Goal: Task Accomplishment & Management: Complete application form

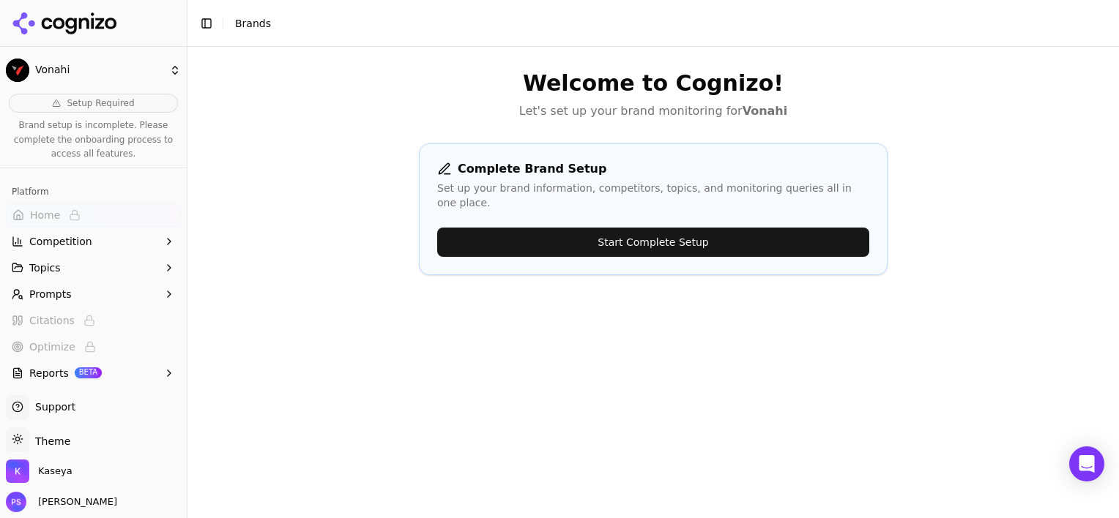
click at [621, 228] on button "Start Complete Setup" at bounding box center [653, 242] width 432 height 29
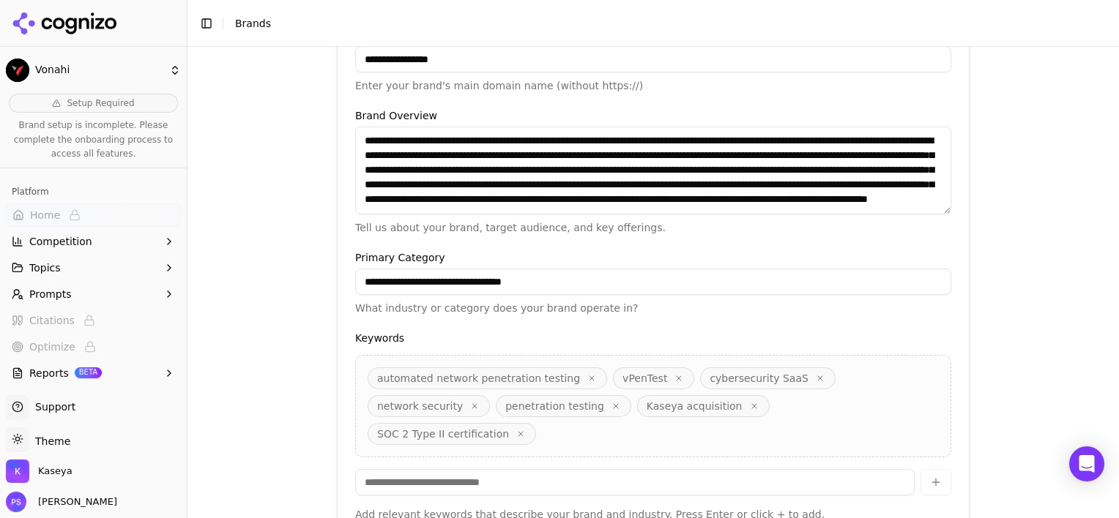
scroll to position [426, 0]
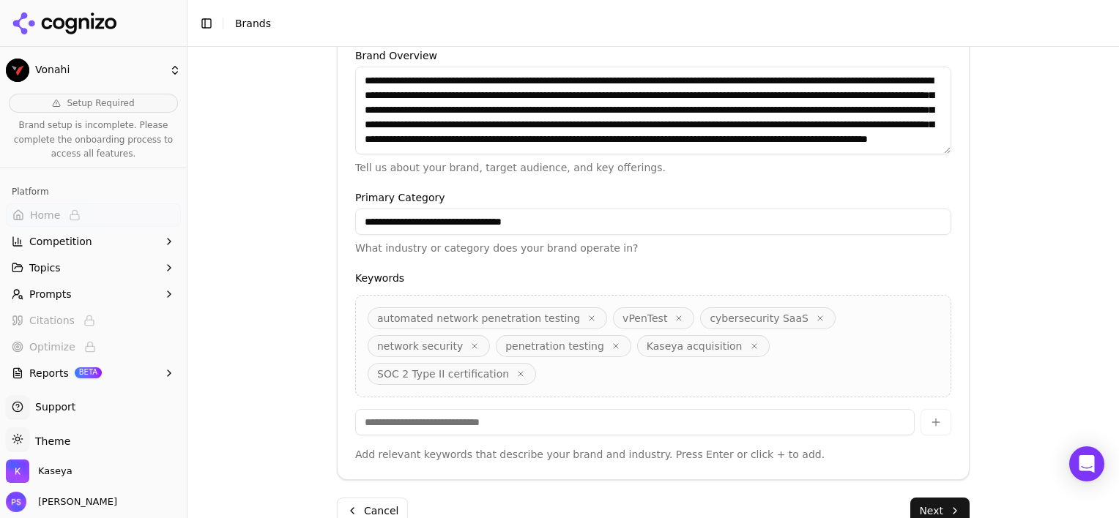
click at [936, 498] on button "Next" at bounding box center [939, 511] width 59 height 26
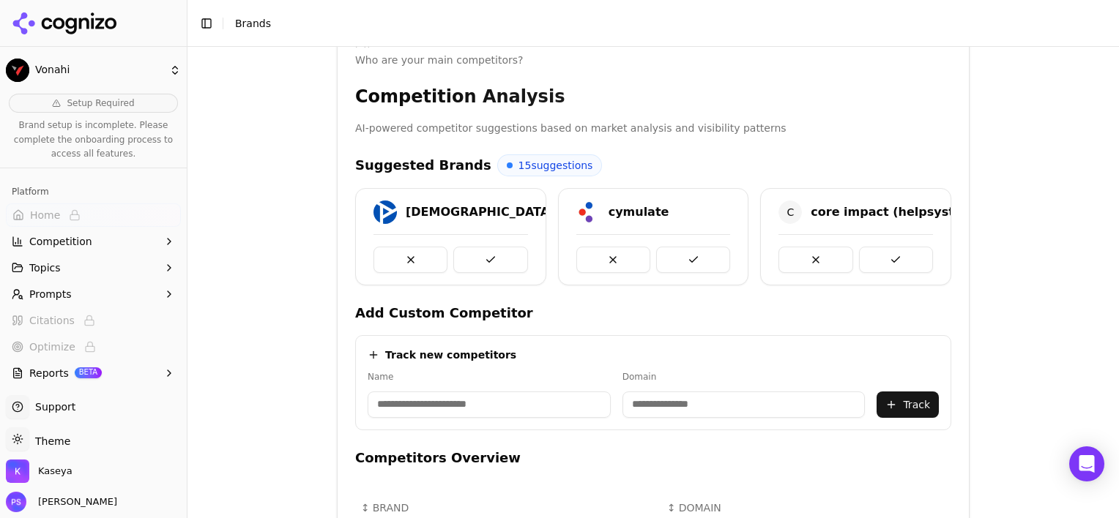
scroll to position [277, 0]
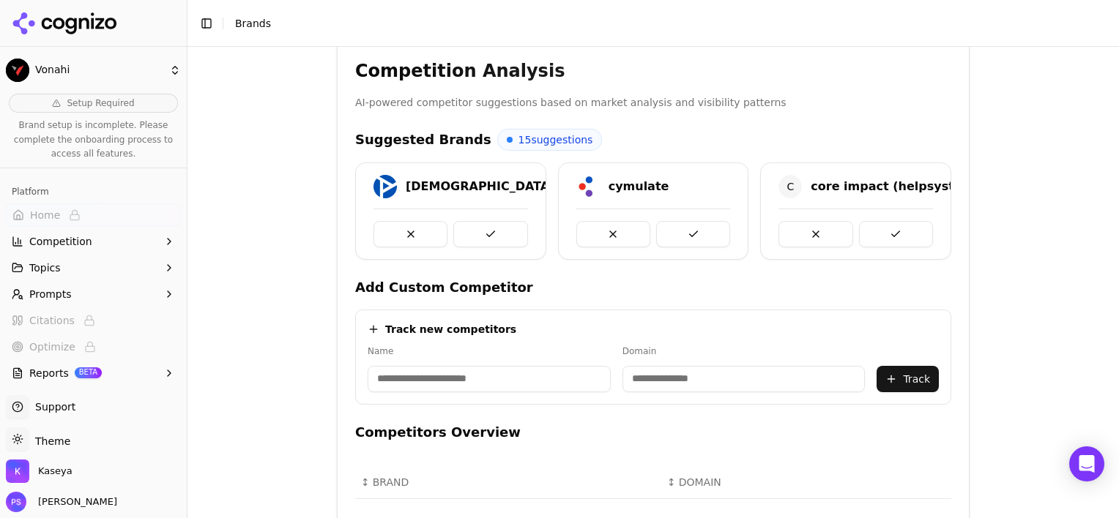
click at [468, 383] on input at bounding box center [489, 379] width 243 height 26
type input "********"
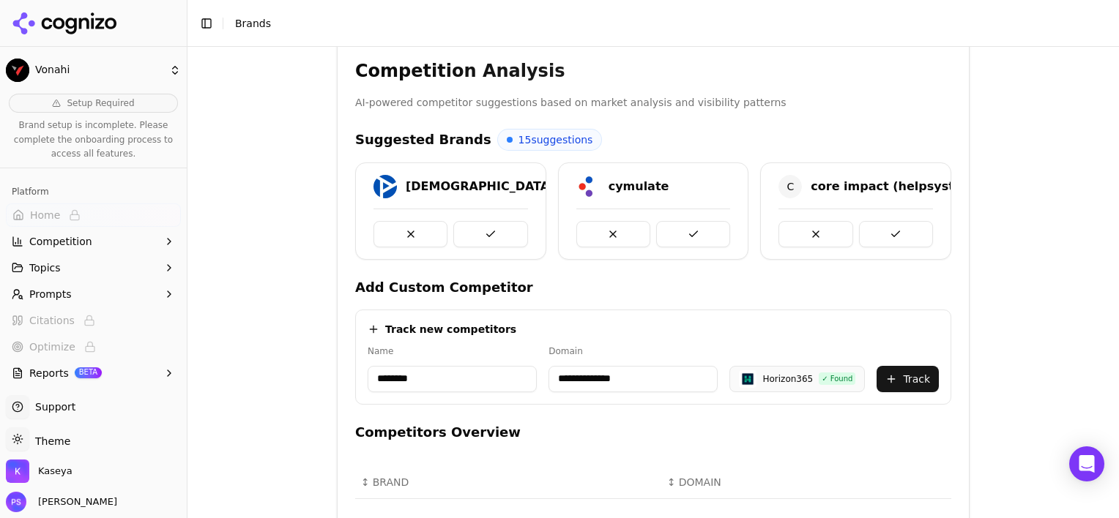
click at [663, 372] on input "**********" at bounding box center [632, 379] width 169 height 26
paste input "******"
click at [911, 380] on button "Track" at bounding box center [907, 379] width 62 height 26
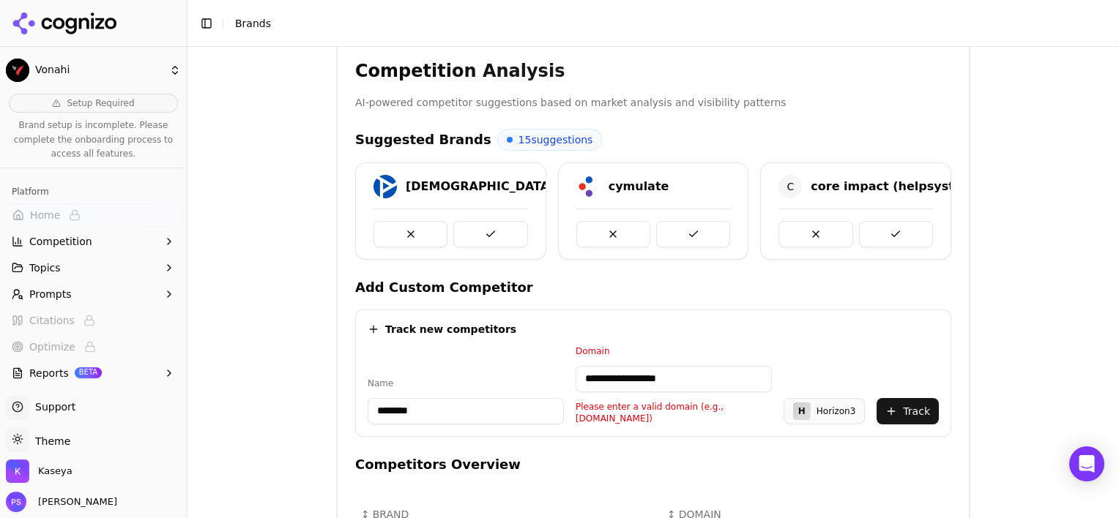
click at [906, 400] on button "Track" at bounding box center [907, 411] width 62 height 26
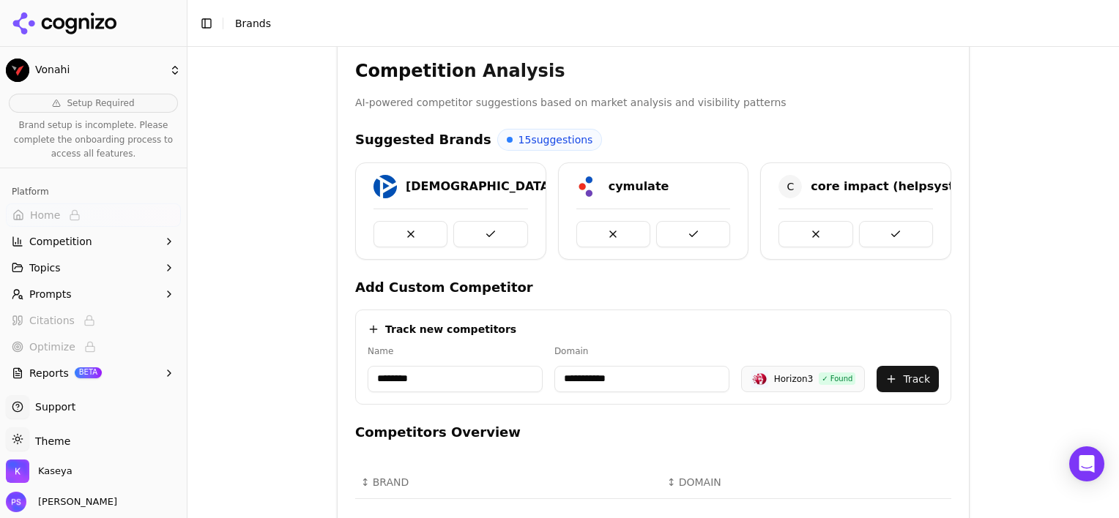
type input "**********"
click at [904, 384] on button "Track" at bounding box center [907, 379] width 62 height 26
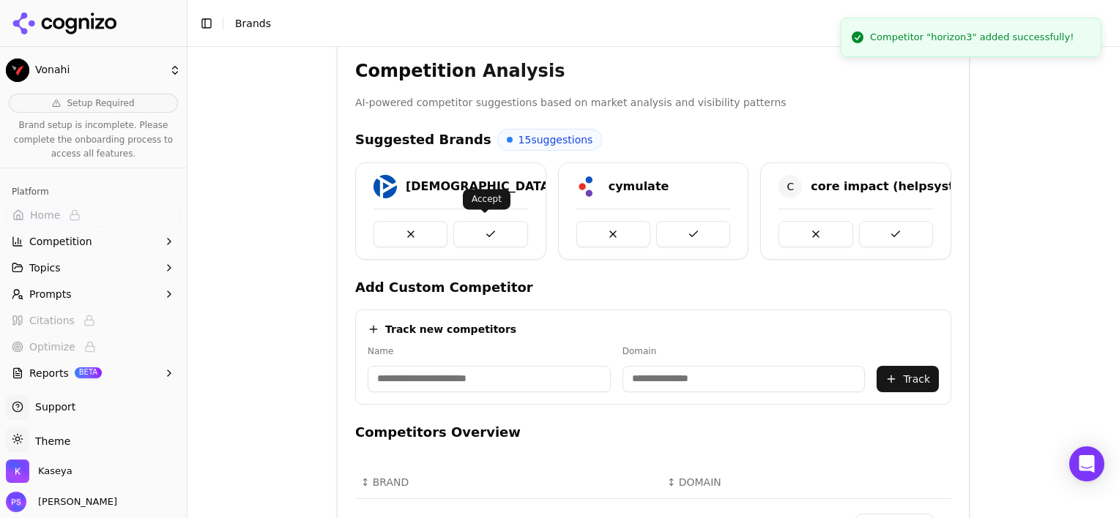
click at [480, 228] on button at bounding box center [490, 234] width 74 height 26
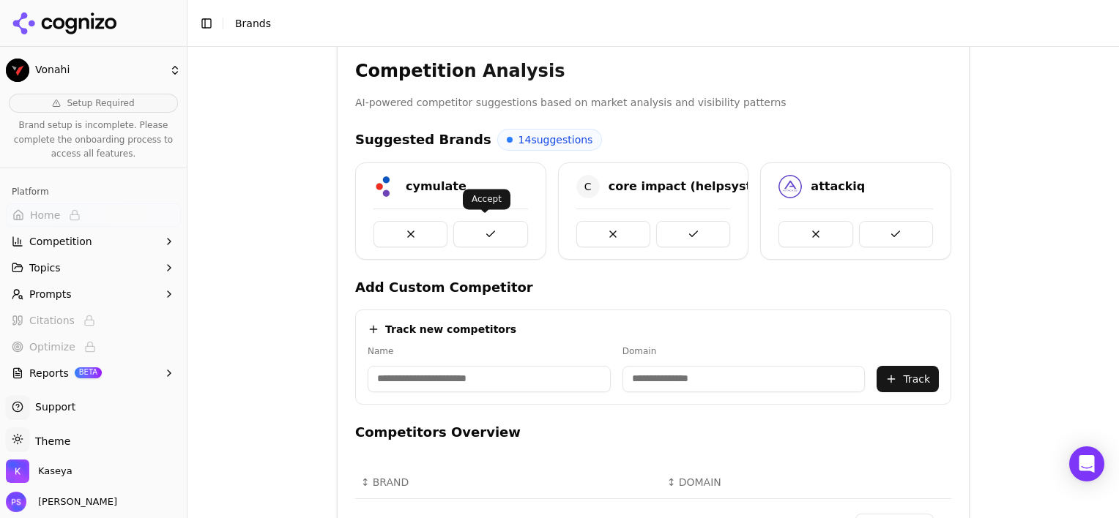
click at [513, 235] on button at bounding box center [490, 234] width 74 height 26
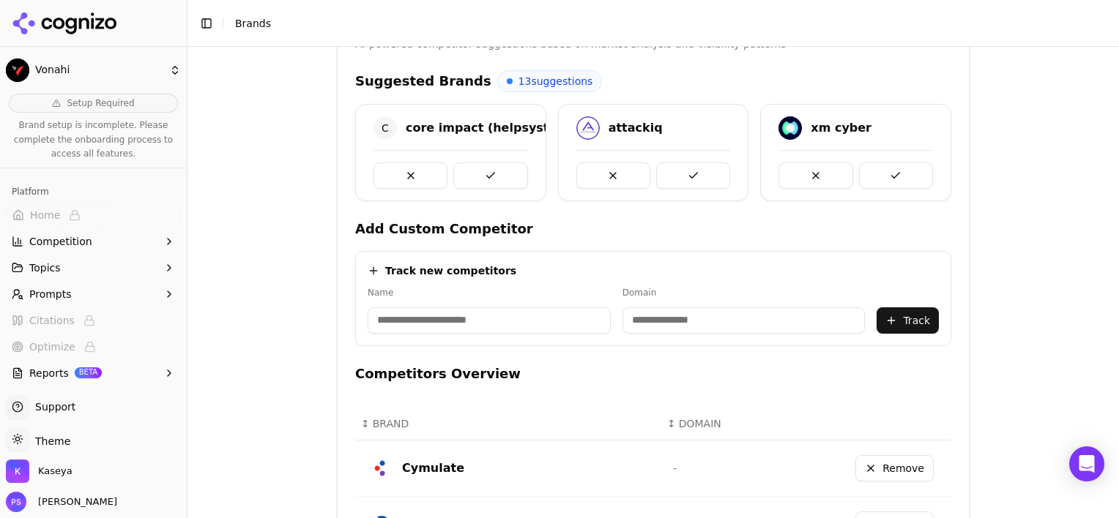
scroll to position [302, 0]
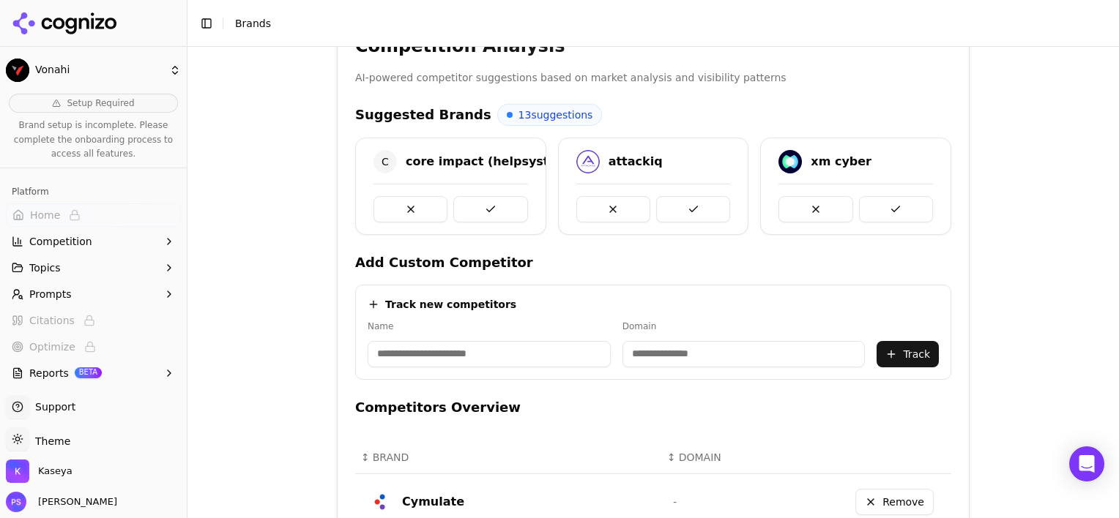
click at [518, 116] on span "13 suggestions" at bounding box center [555, 115] width 75 height 15
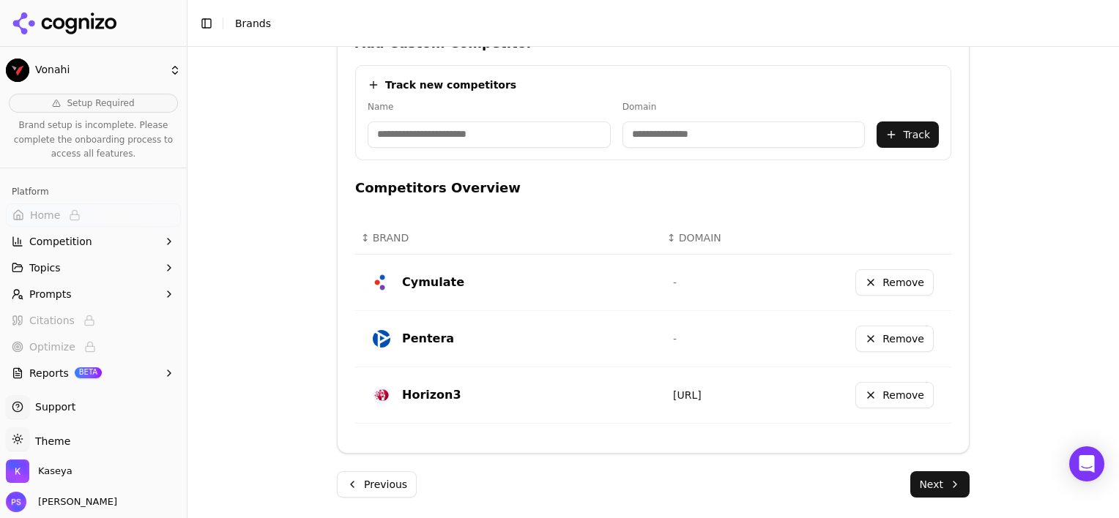
scroll to position [521, 0]
click at [944, 475] on button "Next" at bounding box center [939, 485] width 59 height 26
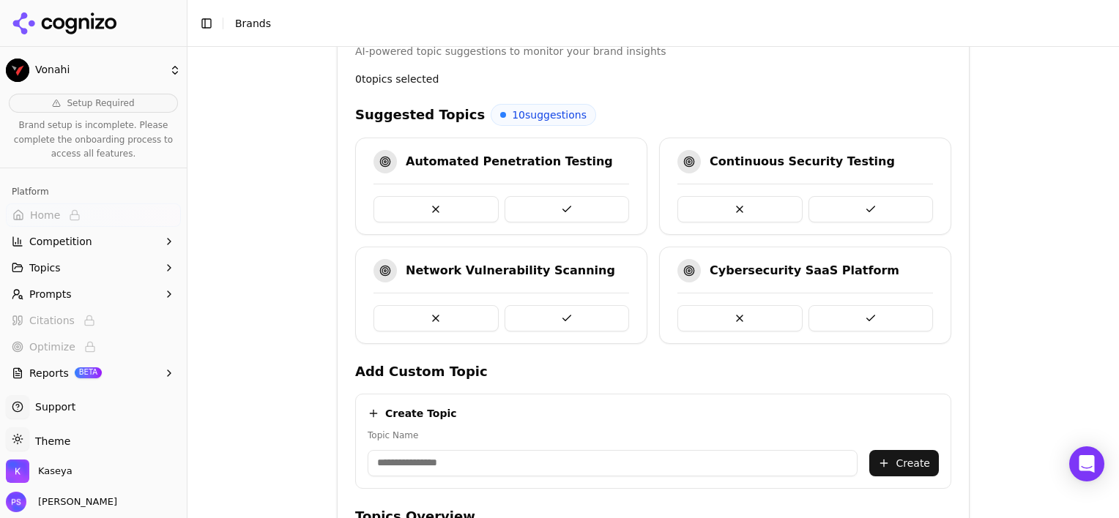
scroll to position [228, 0]
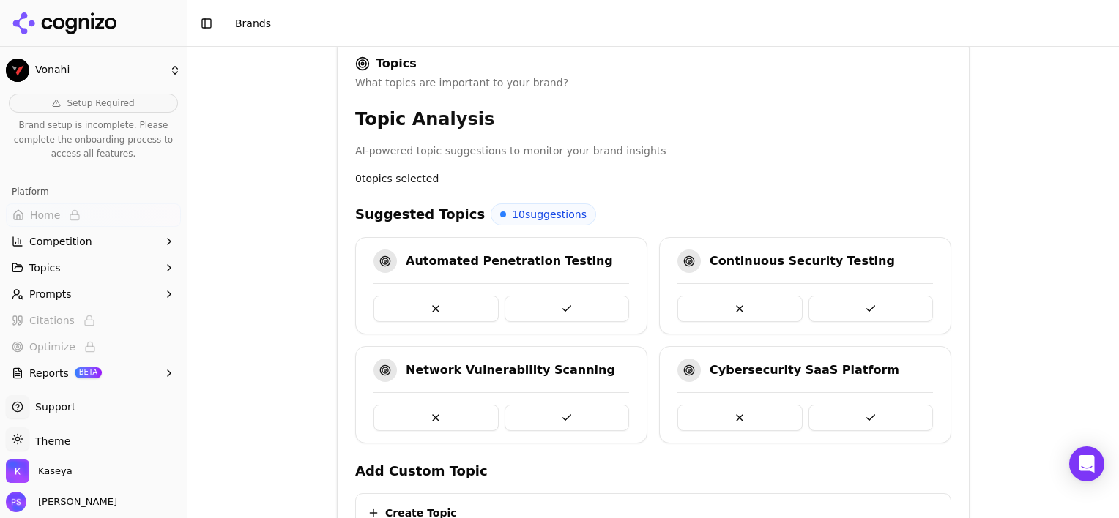
click at [513, 302] on button at bounding box center [566, 309] width 125 height 26
click at [518, 302] on button at bounding box center [566, 309] width 125 height 26
click at [592, 311] on button at bounding box center [566, 309] width 125 height 26
click at [838, 303] on button at bounding box center [870, 309] width 125 height 26
click at [835, 306] on button at bounding box center [870, 309] width 125 height 26
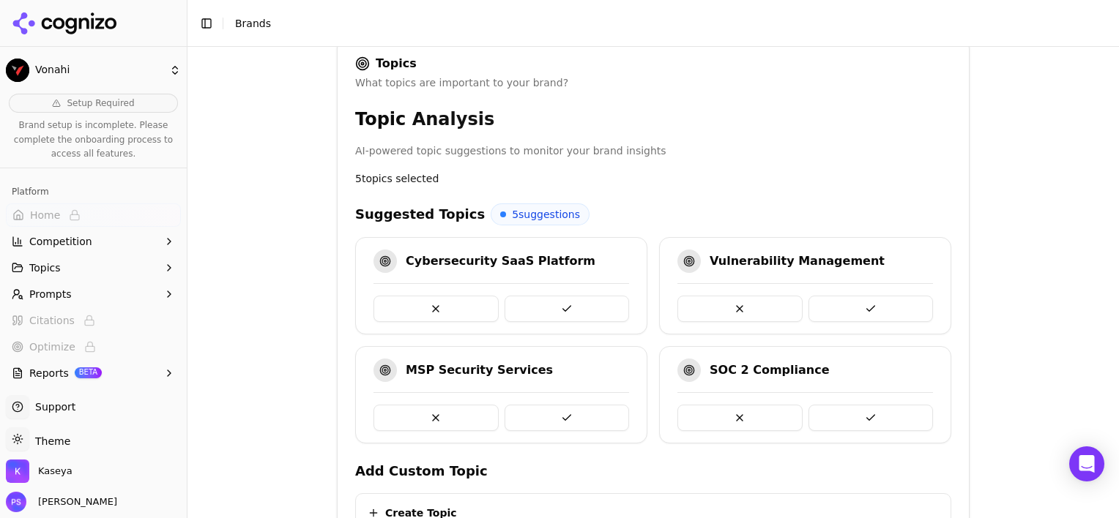
click at [571, 302] on button at bounding box center [566, 309] width 125 height 26
click at [845, 420] on button at bounding box center [870, 418] width 125 height 26
click at [856, 312] on button at bounding box center [870, 309] width 125 height 26
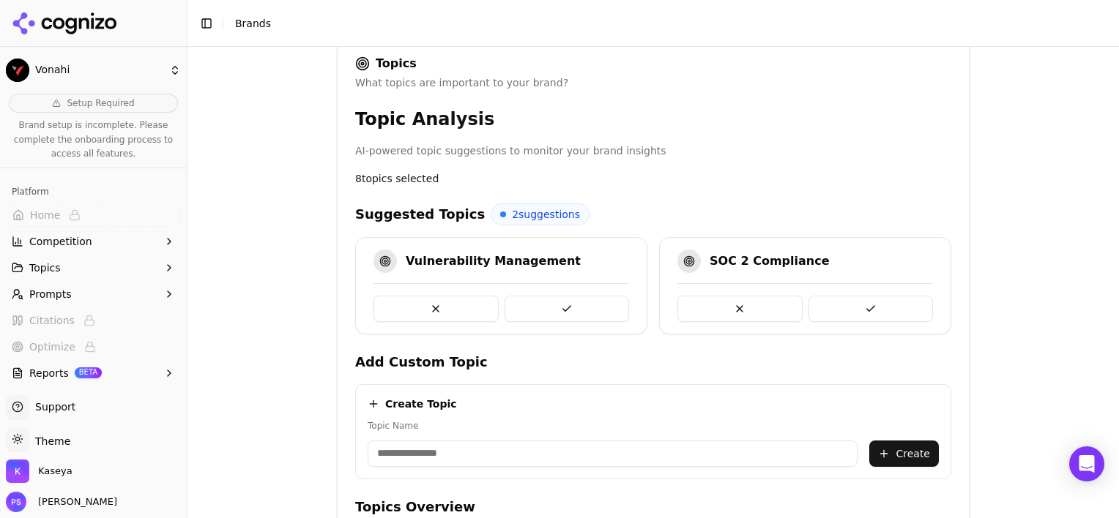
click at [887, 308] on button at bounding box center [870, 309] width 125 height 26
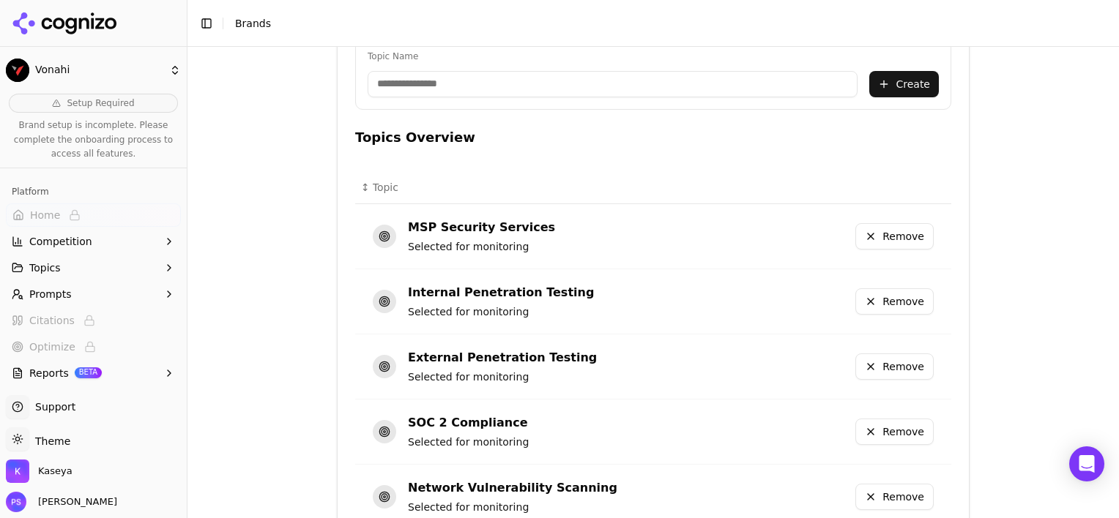
scroll to position [379, 0]
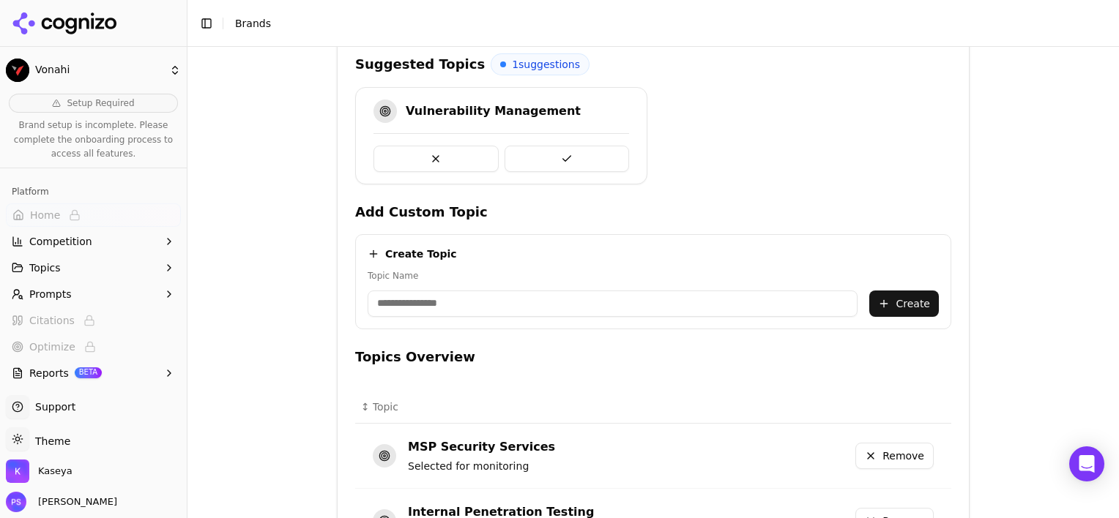
click at [649, 305] on input "Topic Name" at bounding box center [613, 304] width 490 height 26
type input "**********"
click at [900, 300] on button "Create" at bounding box center [904, 304] width 70 height 26
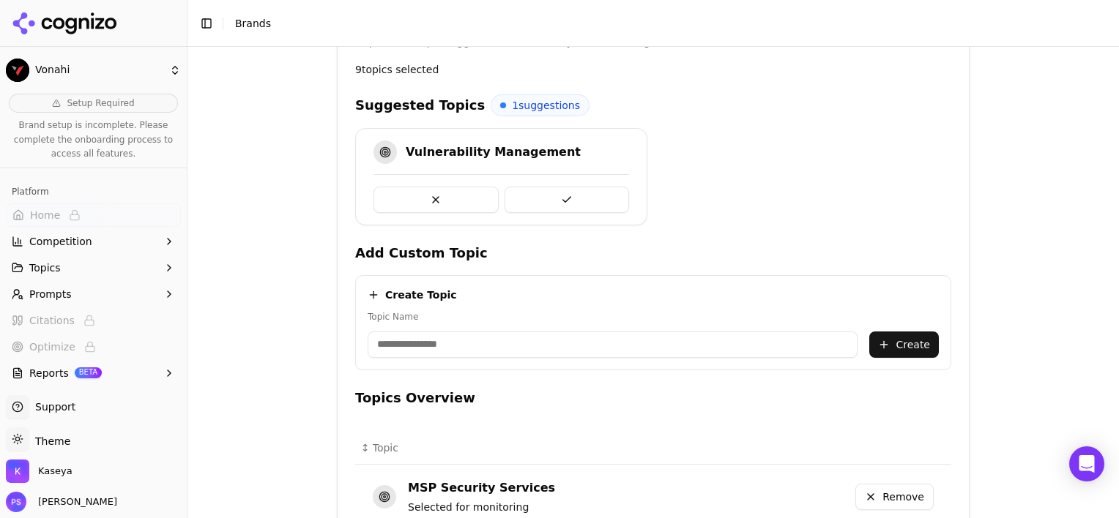
scroll to position [288, 0]
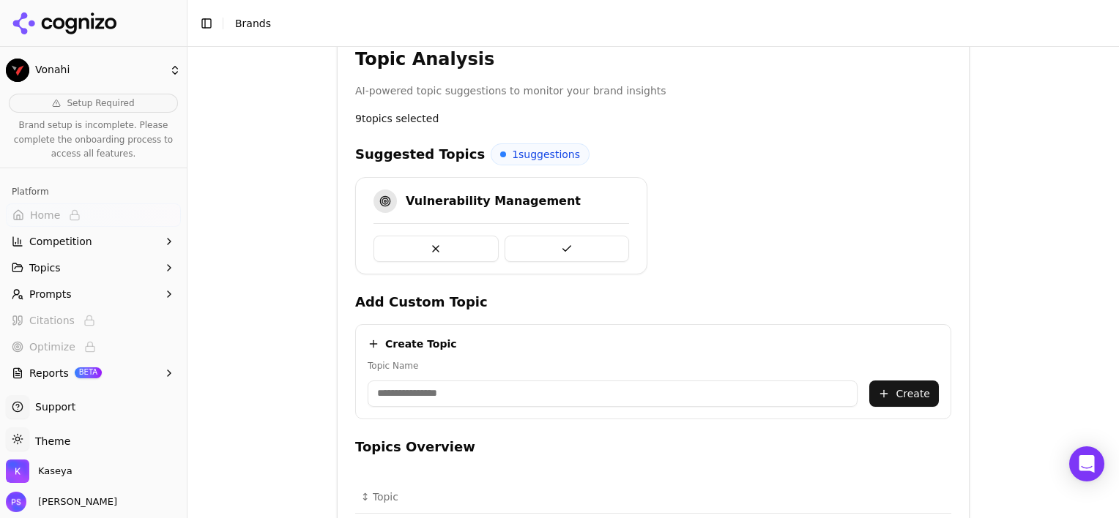
click at [525, 243] on button at bounding box center [566, 249] width 125 height 26
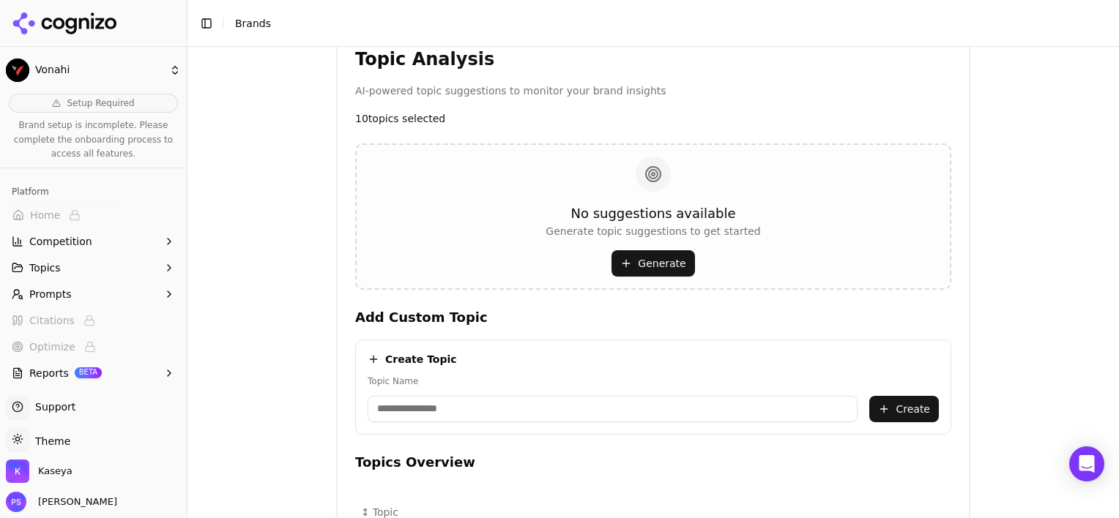
click at [646, 269] on button "Generate" at bounding box center [652, 263] width 83 height 26
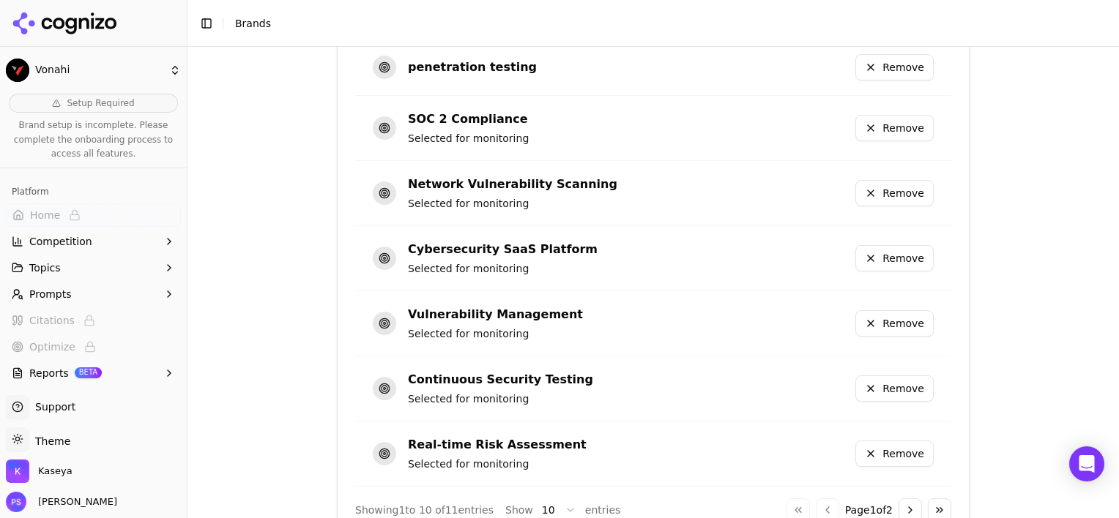
scroll to position [1060, 0]
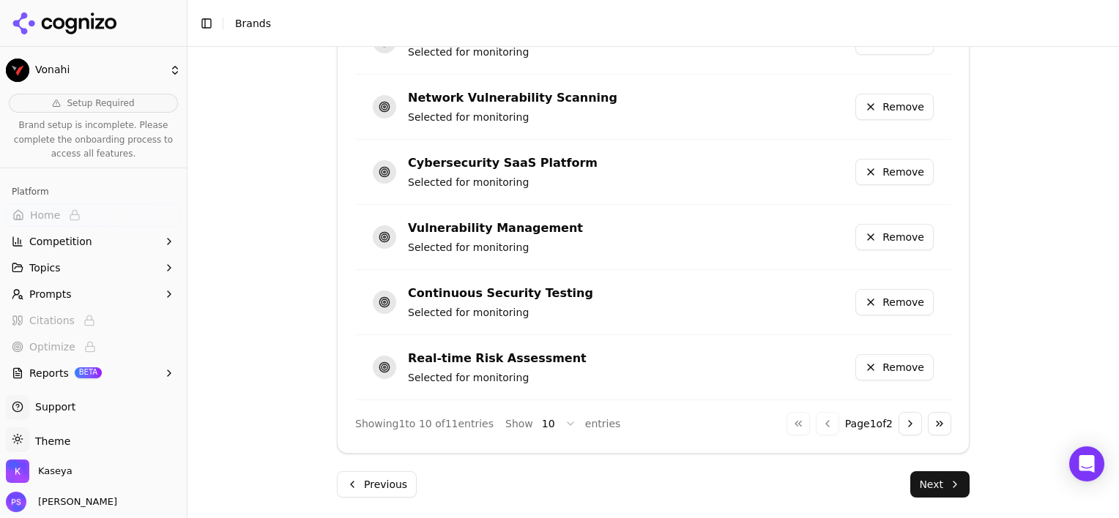
click at [958, 493] on button "Next" at bounding box center [939, 485] width 59 height 26
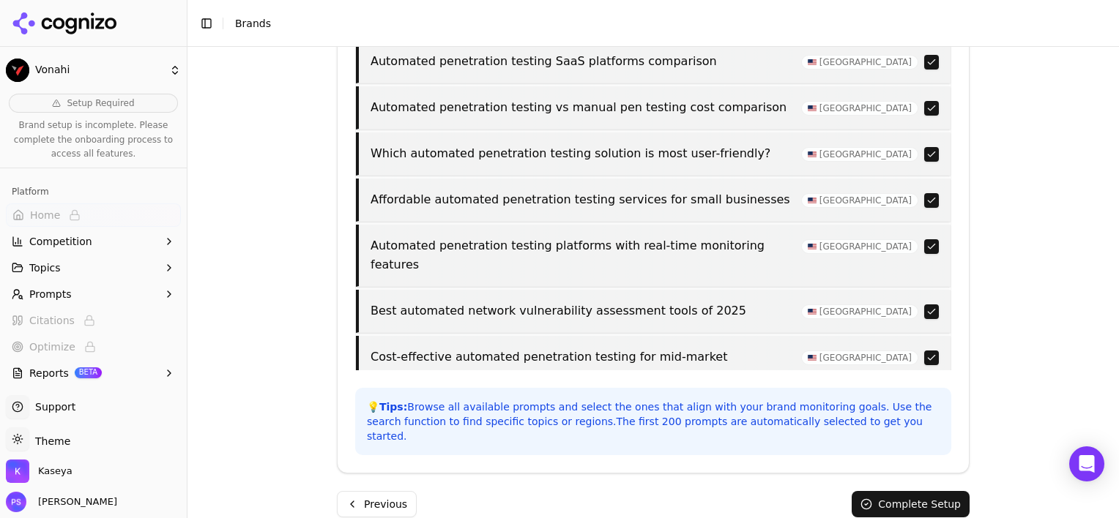
scroll to position [665, 0]
